Goal: Transaction & Acquisition: Purchase product/service

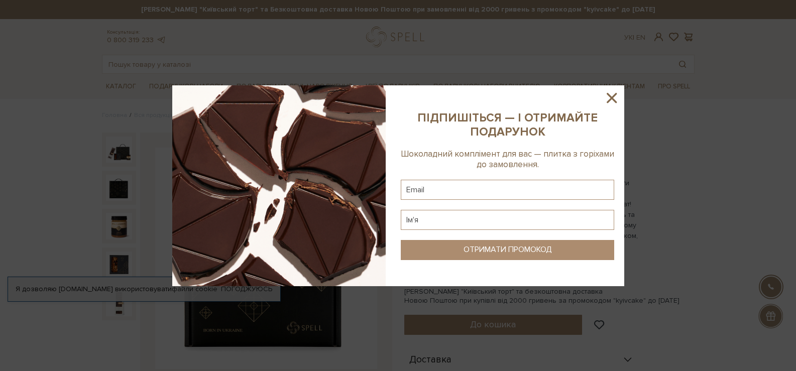
click at [123, 220] on div at bounding box center [398, 185] width 796 height 371
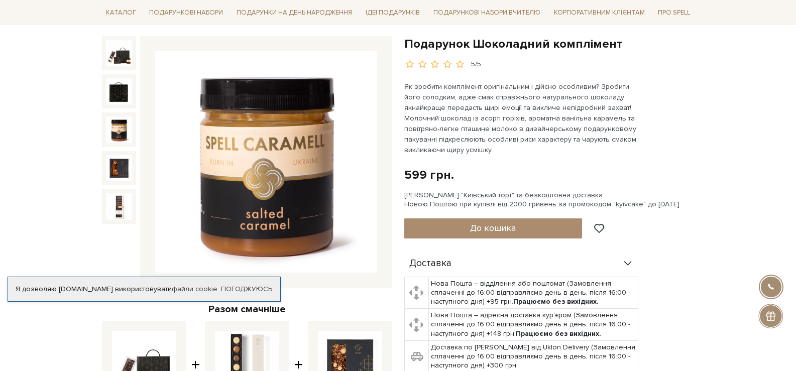
scroll to position [100, 0]
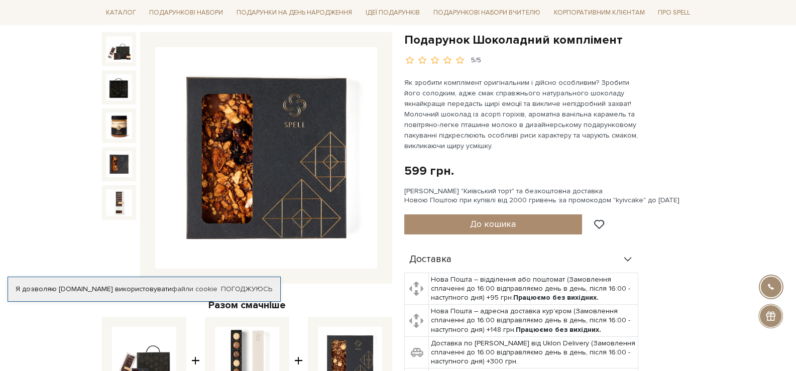
click at [112, 155] on img at bounding box center [119, 164] width 26 height 26
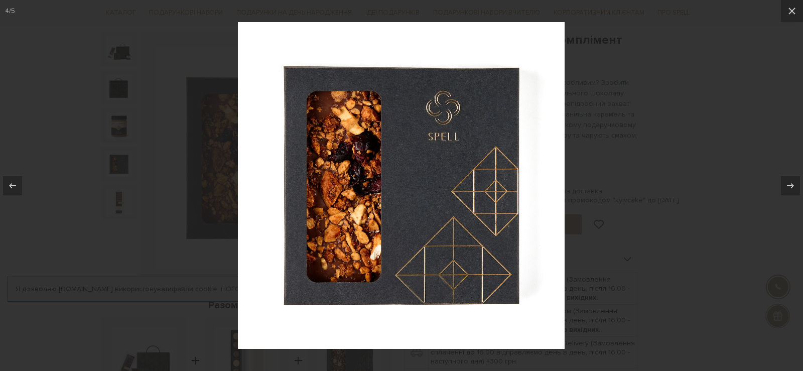
click at [118, 201] on div at bounding box center [401, 185] width 803 height 371
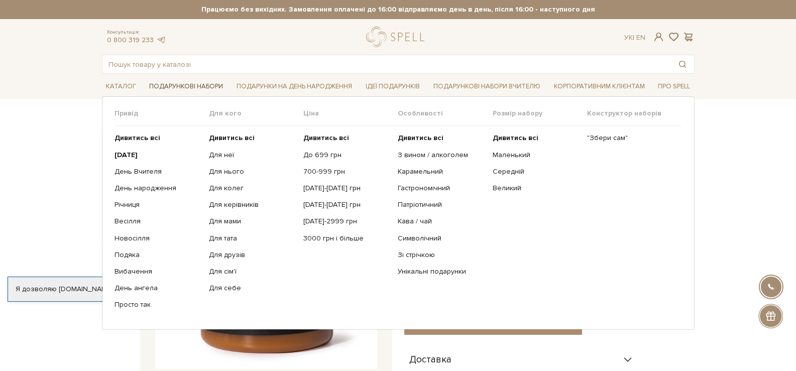
click at [180, 85] on link "Подарункові набори" at bounding box center [186, 87] width 82 height 16
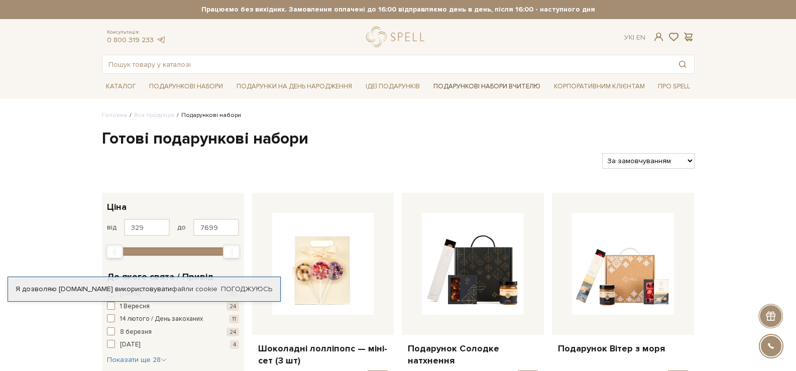
click at [486, 83] on link "Подарункові набори Вчителю" at bounding box center [486, 86] width 115 height 17
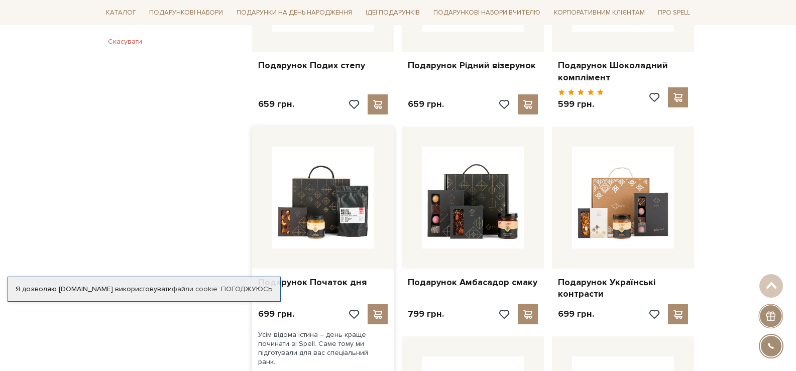
scroll to position [753, 0]
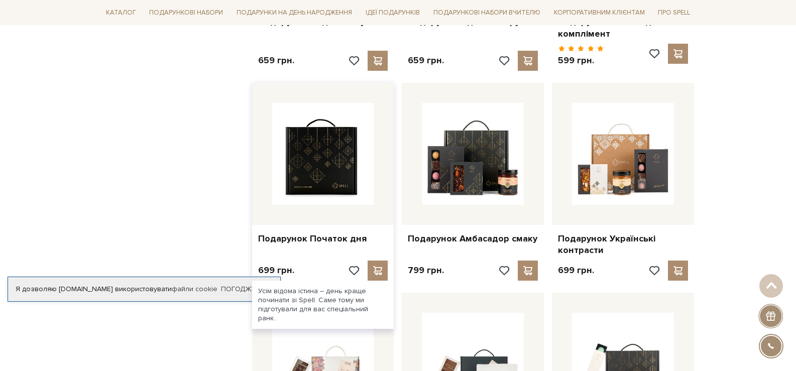
click at [352, 178] on img at bounding box center [323, 154] width 102 height 102
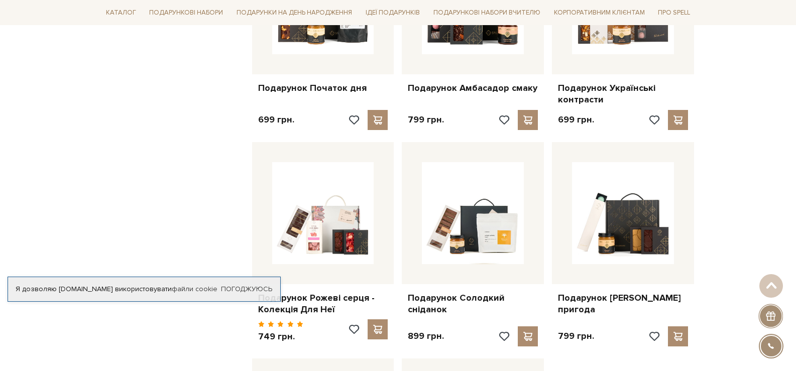
scroll to position [803, 0]
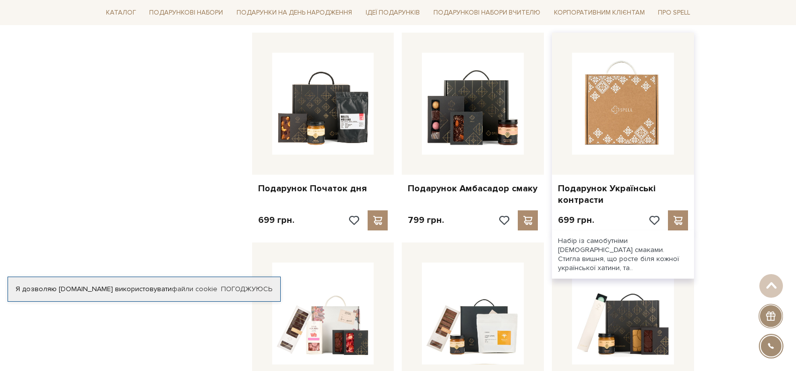
click at [634, 138] on img at bounding box center [623, 104] width 102 height 102
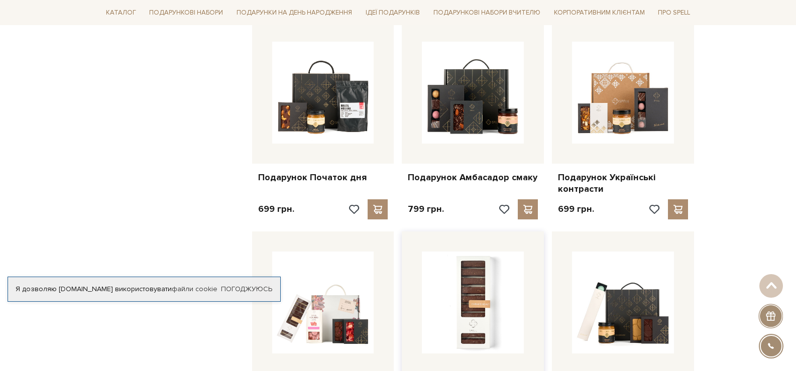
scroll to position [703, 0]
